Goal: Find specific page/section: Find specific page/section

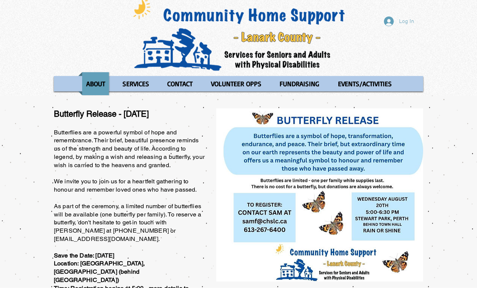
scroll to position [8, 0]
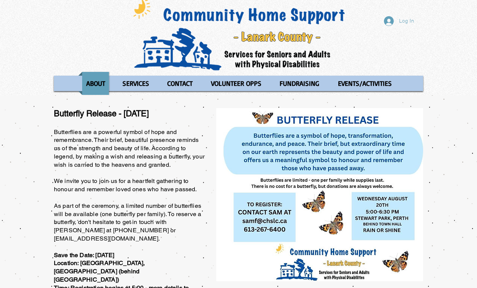
click at [136, 84] on p "SERVICES" at bounding box center [136, 83] width 34 height 23
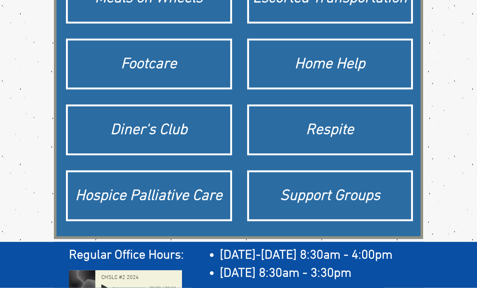
scroll to position [147, 0]
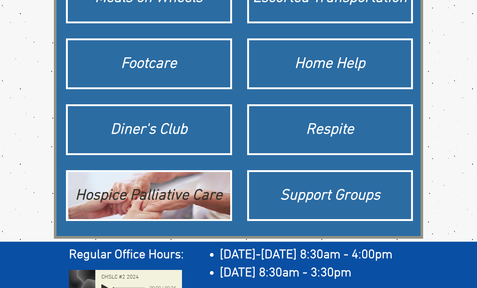
click at [189, 201] on div "Hospice Palliative Care" at bounding box center [149, 195] width 155 height 21
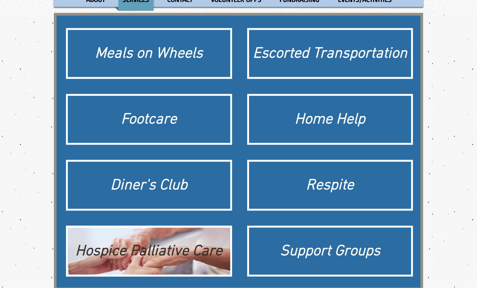
scroll to position [92, 0]
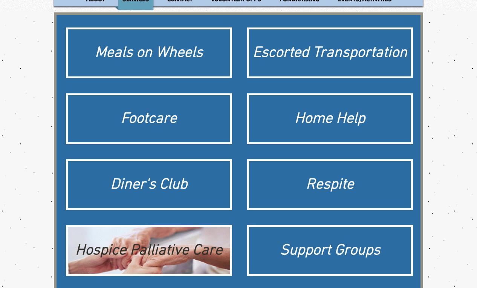
click at [162, 257] on div "Hospice Palliative Care" at bounding box center [149, 250] width 155 height 21
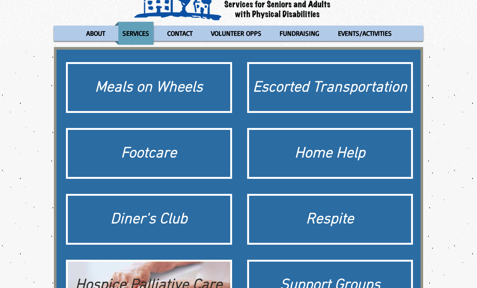
scroll to position [58, 0]
click at [164, 268] on div "Hospice Palliative Care" at bounding box center [149, 285] width 155 height 21
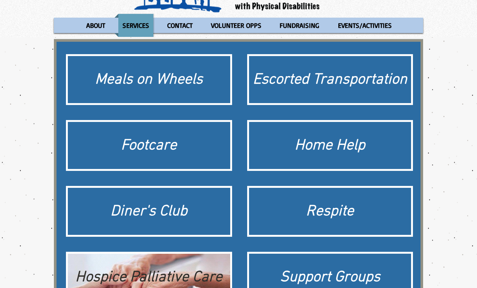
scroll to position [66, 0]
click at [177, 268] on div "Hospice Palliative Care" at bounding box center [149, 277] width 155 height 21
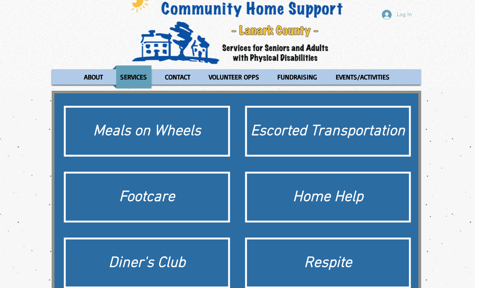
scroll to position [14, 2]
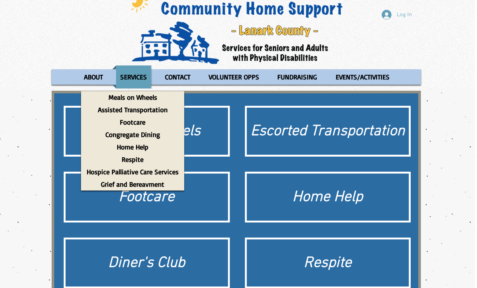
click at [135, 80] on p "SERVICES" at bounding box center [134, 77] width 34 height 23
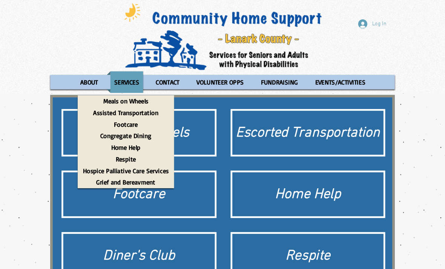
scroll to position [0, 0]
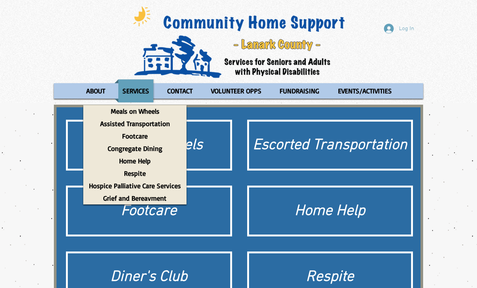
click at [166, 190] on p "Hospice Palliative Care Services" at bounding box center [135, 186] width 99 height 12
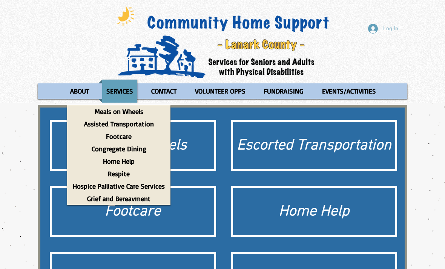
click at [145, 125] on p "Assisted Transportation" at bounding box center [119, 124] width 77 height 12
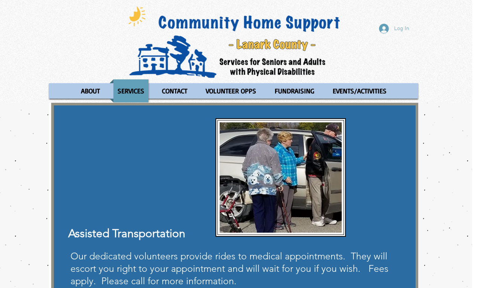
scroll to position [0, 5]
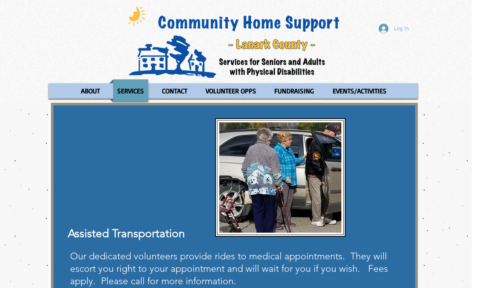
click at [173, 92] on p "CONTACT" at bounding box center [175, 91] width 32 height 23
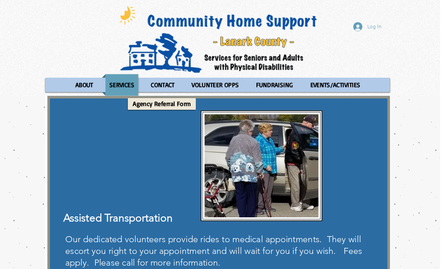
scroll to position [0, 0]
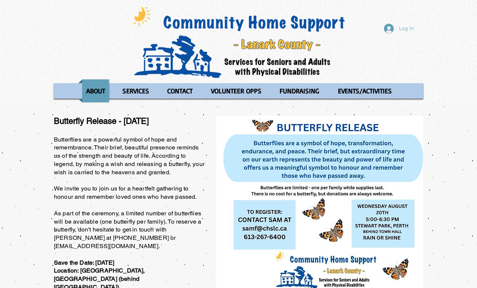
scroll to position [3, 0]
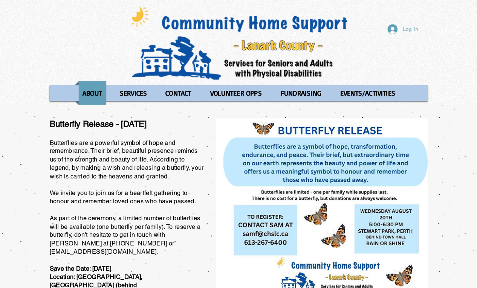
scroll to position [3, 0]
